Goal: Navigation & Orientation: Find specific page/section

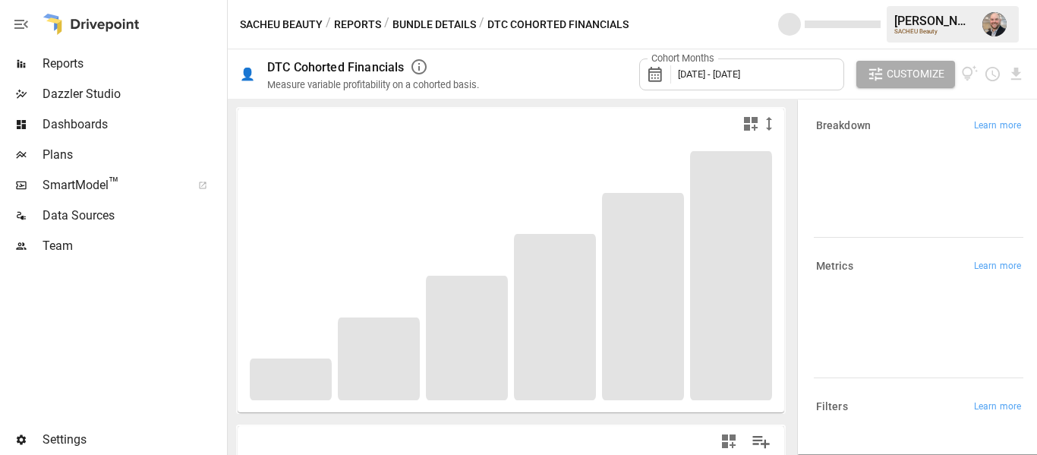
click at [84, 156] on span "Plans" at bounding box center [133, 155] width 181 height 18
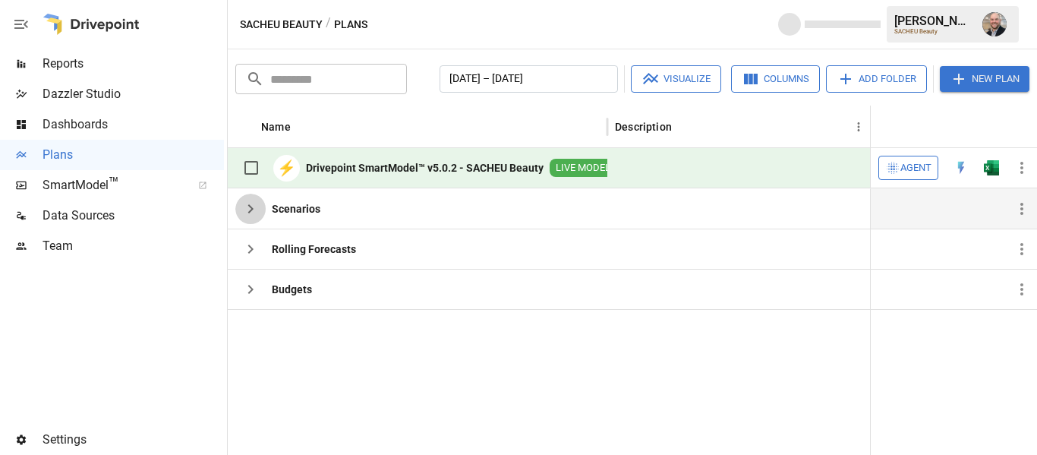
click at [249, 207] on icon "button" at bounding box center [250, 209] width 18 height 18
click at [459, 62] on div "​ ​ [DATE] – [DATE] Visualize Columns Add Folder New Plan" at bounding box center [632, 77] width 800 height 33
click at [241, 206] on icon "button" at bounding box center [250, 209] width 18 height 18
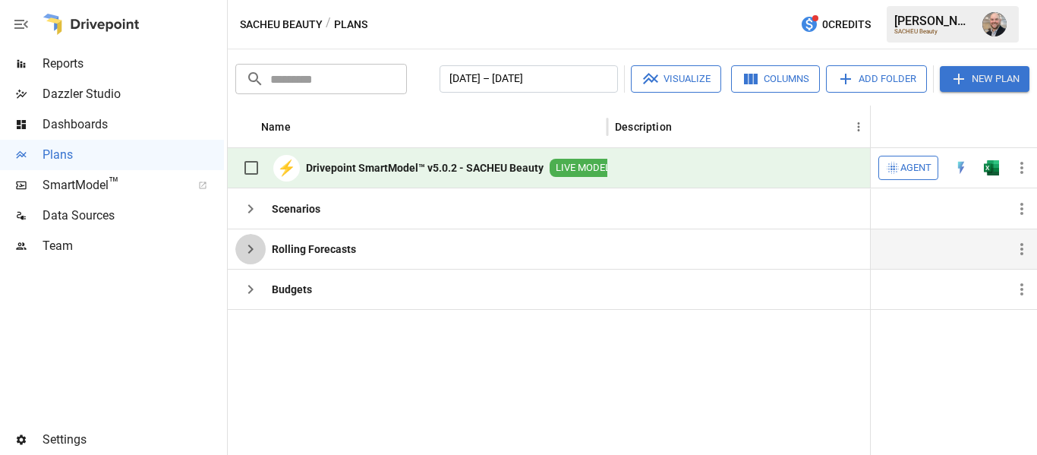
click at [254, 245] on icon "button" at bounding box center [250, 249] width 18 height 18
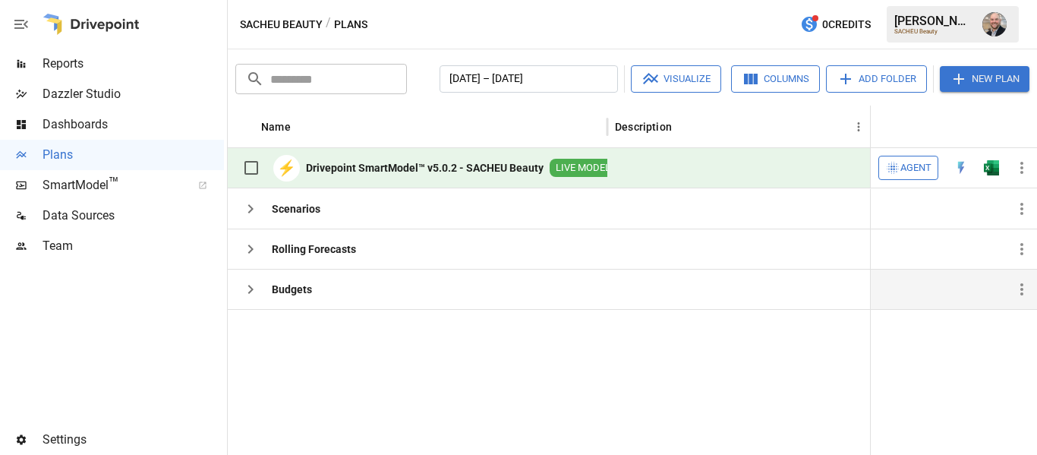
click at [251, 297] on icon "button" at bounding box center [250, 289] width 18 height 18
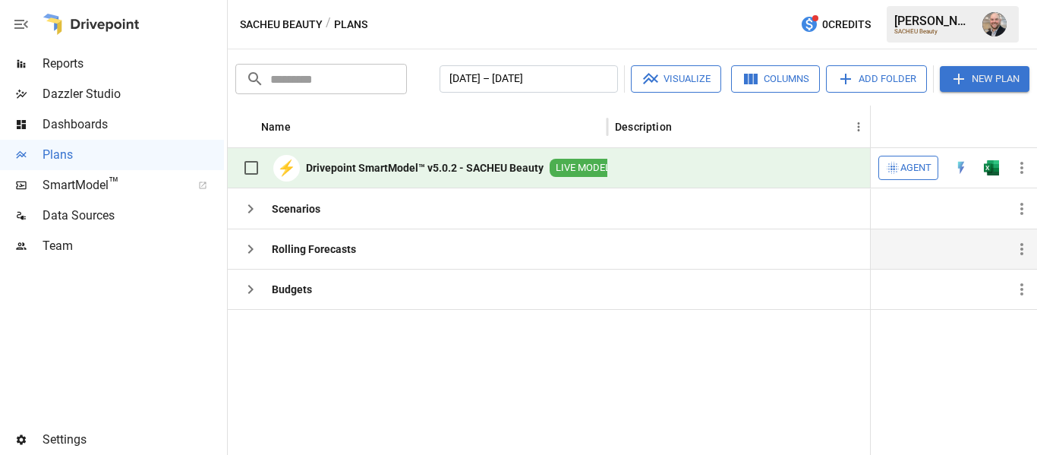
click at [248, 249] on icon "button" at bounding box center [250, 249] width 18 height 18
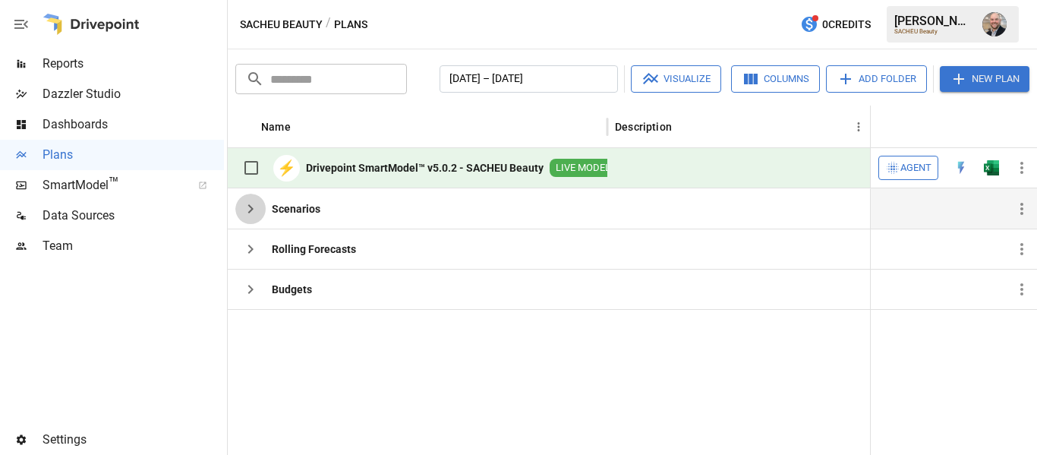
click at [251, 217] on icon "button" at bounding box center [250, 209] width 18 height 18
click at [987, 22] on img "Dustin Jacobson" at bounding box center [995, 24] width 24 height 24
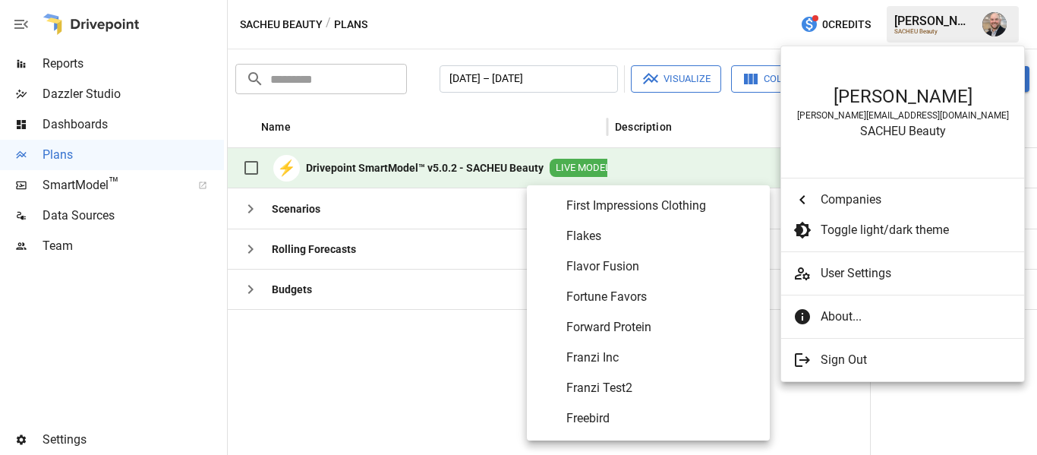
scroll to position [2840, 0]
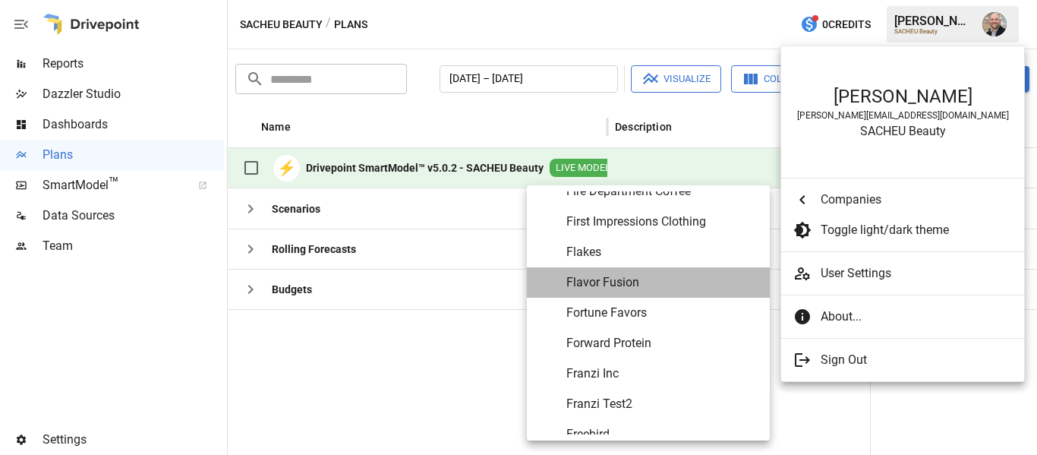
click at [633, 281] on span "Flavor Fusion" at bounding box center [661, 282] width 191 height 18
